Goal: Transaction & Acquisition: Purchase product/service

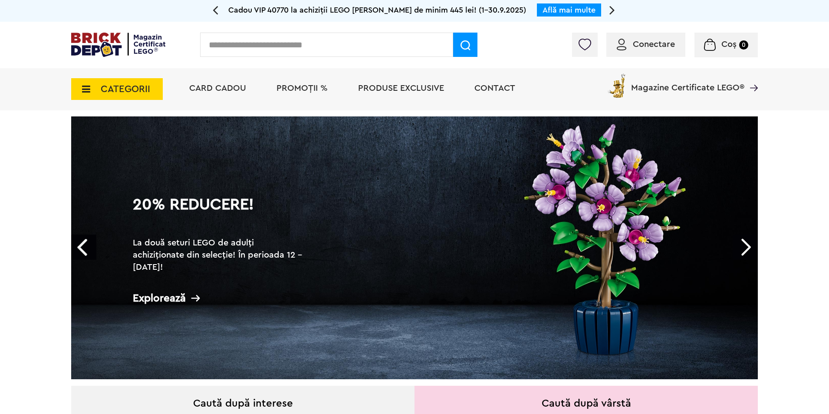
click at [664, 41] on span "Conectare" at bounding box center [654, 44] width 42 height 9
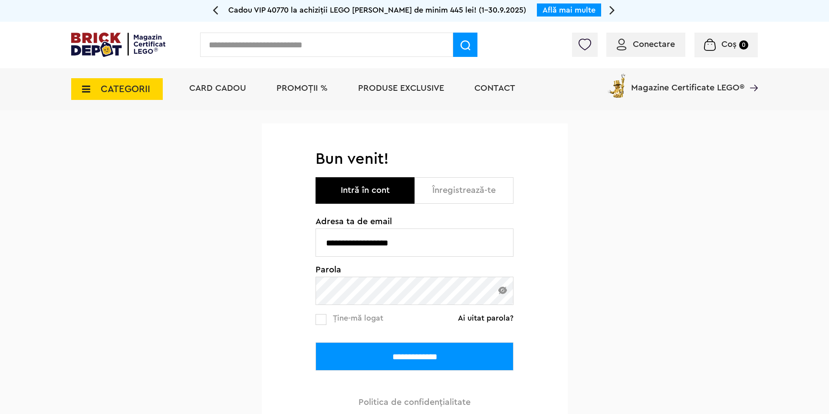
drag, startPoint x: 429, startPoint y: 246, endPoint x: 277, endPoint y: 244, distance: 152.0
click at [277, 244] on div "**********" at bounding box center [415, 287] width 306 height 277
type input "**********"
click at [396, 353] on input "**********" at bounding box center [415, 356] width 198 height 28
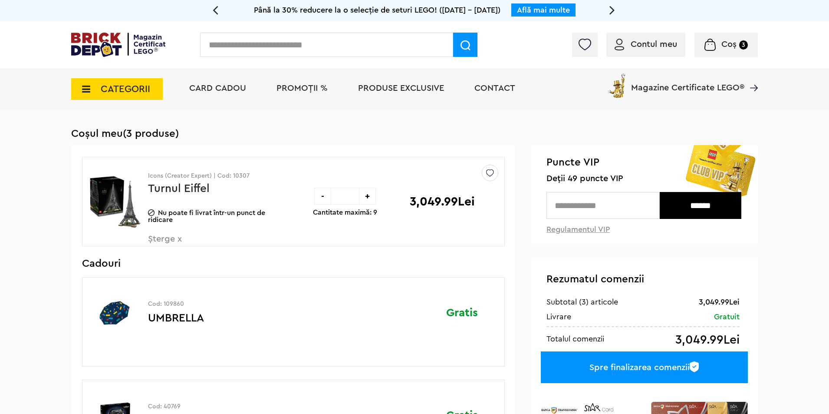
click at [290, 90] on span "PROMOȚII %" at bounding box center [302, 88] width 51 height 9
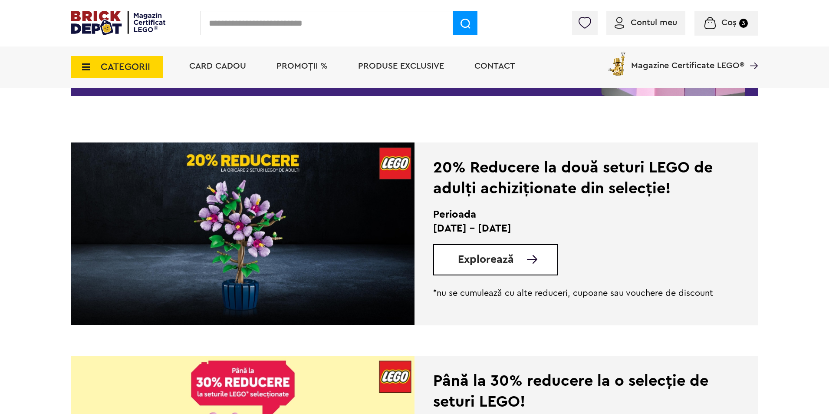
scroll to position [174, 0]
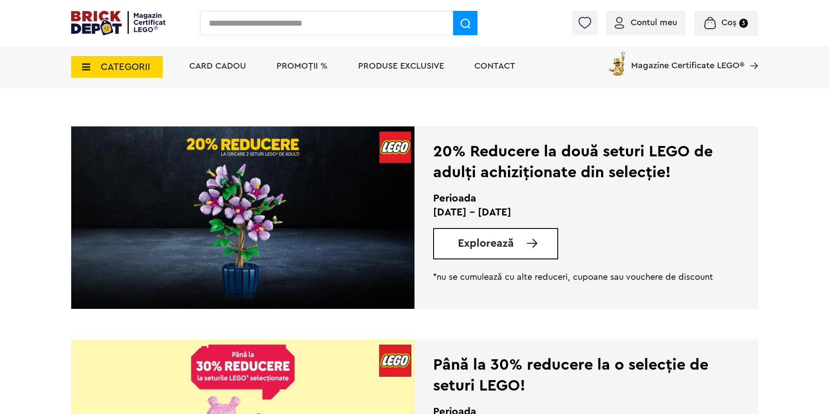
click at [300, 254] on img at bounding box center [242, 217] width 343 height 182
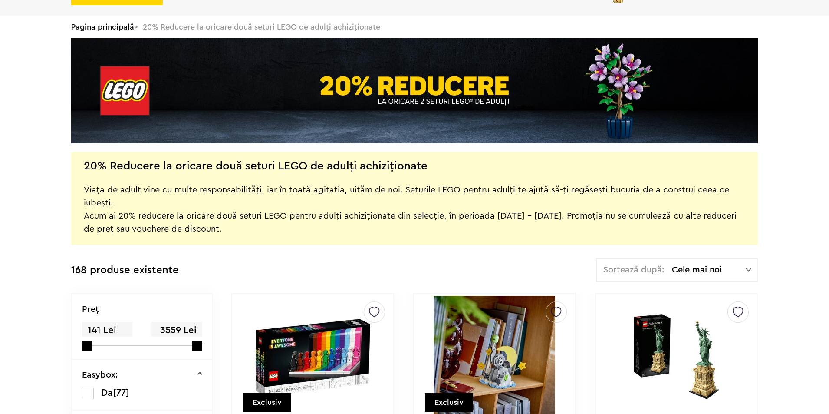
scroll to position [174, 0]
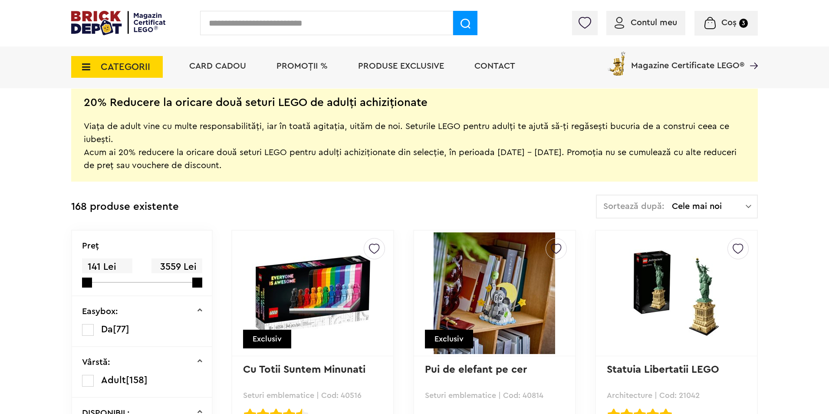
click at [708, 202] on span "Cele mai noi" at bounding box center [709, 206] width 74 height 9
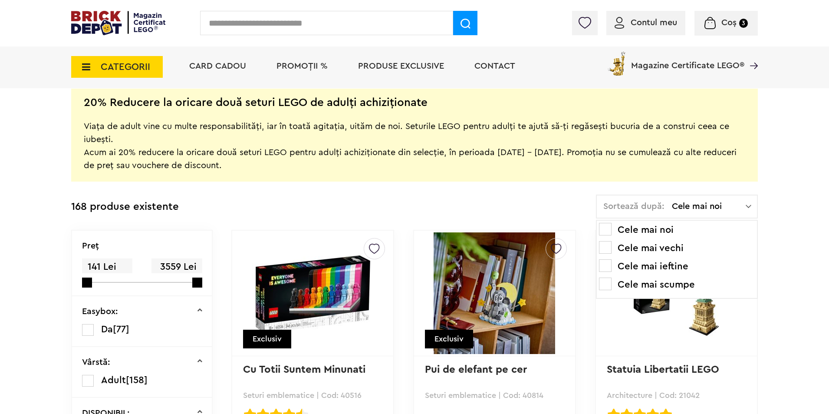
click at [610, 230] on span at bounding box center [605, 229] width 13 height 13
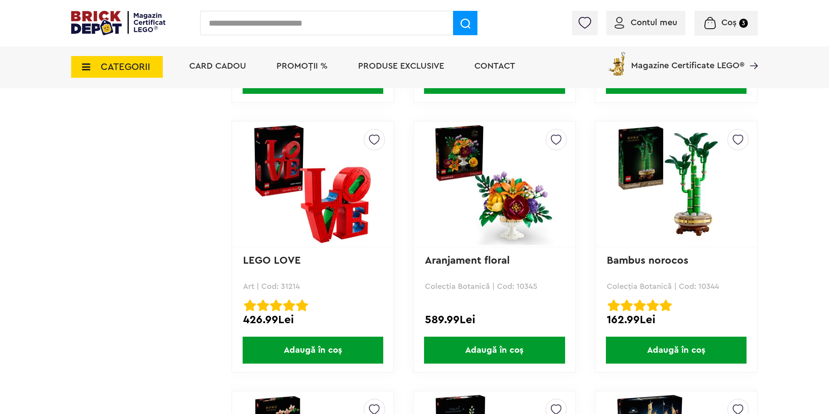
scroll to position [5623, 0]
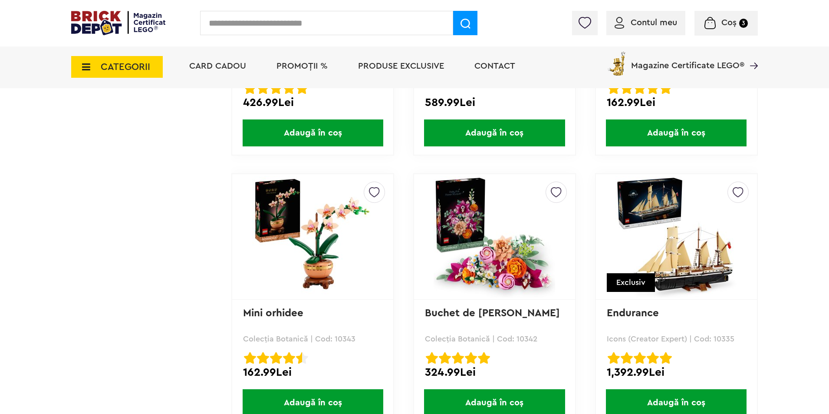
click at [305, 266] on img at bounding box center [313, 237] width 122 height 122
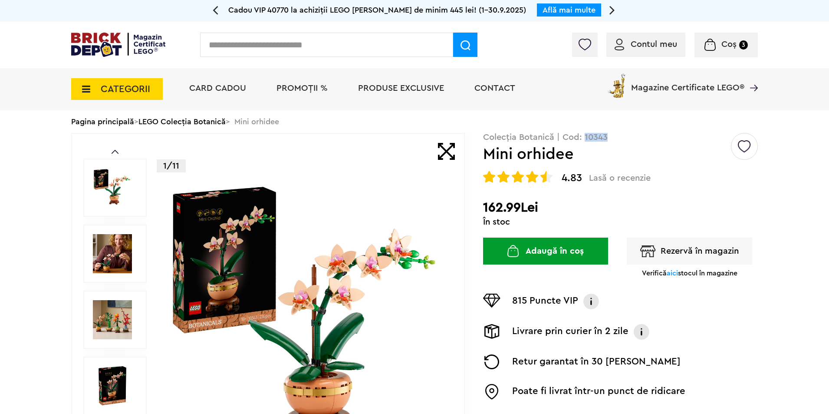
drag, startPoint x: 611, startPoint y: 139, endPoint x: 586, endPoint y: 137, distance: 25.7
click at [586, 137] on p "Colecția Botanică | Cod: 10343" at bounding box center [620, 137] width 275 height 9
copy p "10343"
